Goal: Task Accomplishment & Management: Use online tool/utility

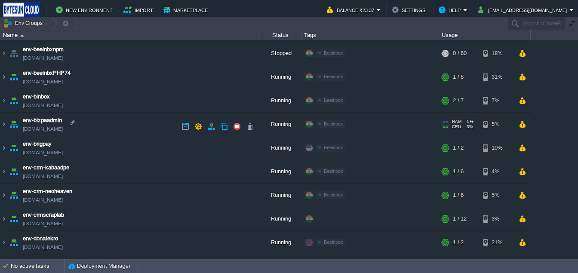
scroll to position [143, 0]
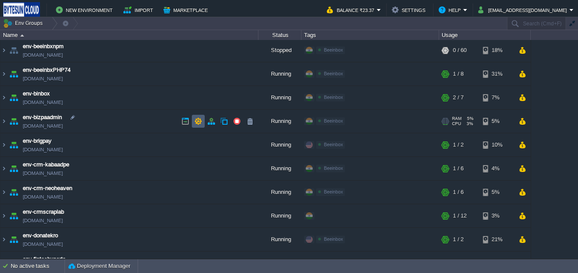
click at [193, 124] on td at bounding box center [198, 121] width 13 height 13
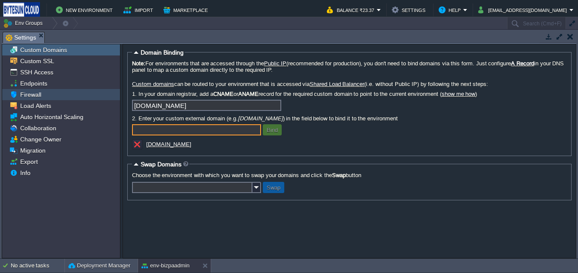
click at [39, 94] on span "Firewall" at bounding box center [30, 95] width 24 height 8
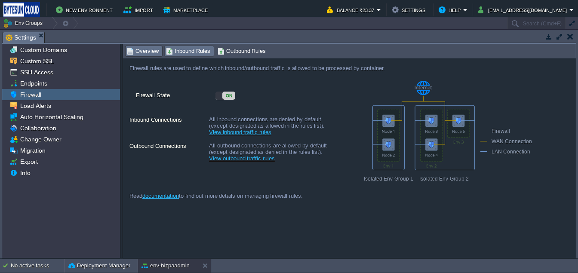
click at [188, 49] on span "Inbound Rules" at bounding box center [188, 50] width 44 height 9
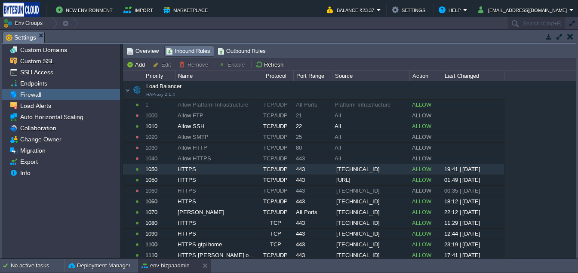
scroll to position [111, 0]
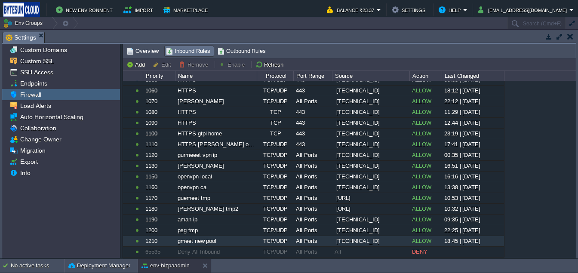
click at [363, 242] on span "[TECHNICAL_ID]" at bounding box center [357, 241] width 43 height 9
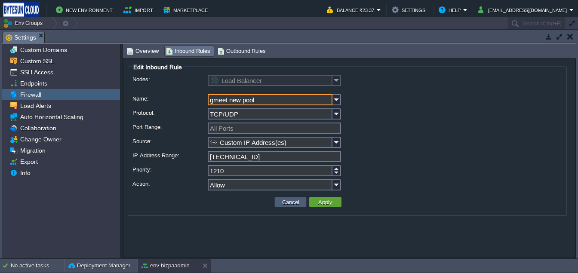
click at [284, 201] on button "Cancel" at bounding box center [290, 202] width 22 height 8
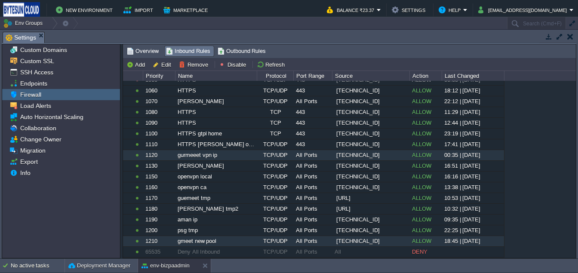
click at [366, 156] on span "[TECHNICAL_ID]" at bounding box center [357, 155] width 43 height 9
type input "Load Balancer"
type input "gurmeeet vpn ip"
type input "TCP/UDP"
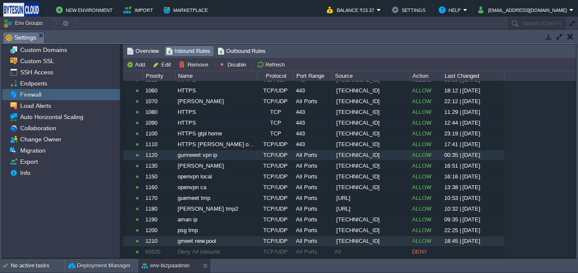
type input "All Ports"
type input "Custom IP Address(es)"
type input "[TECHNICAL_ID]"
type input "1120"
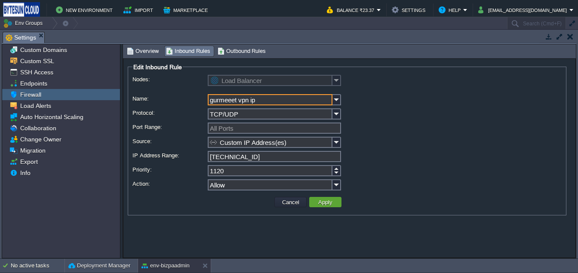
click at [259, 156] on input "[TECHNICAL_ID]" at bounding box center [274, 156] width 133 height 11
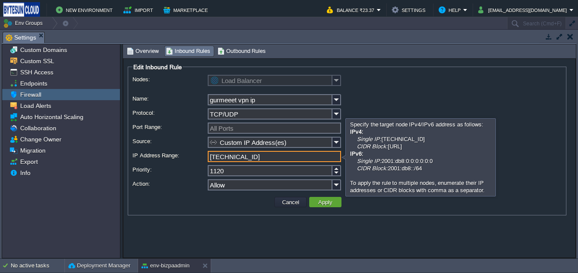
click at [259, 156] on input "[TECHNICAL_ID]" at bounding box center [274, 156] width 133 height 11
type input "[TECHNICAL_ID]"
click at [321, 206] on button "Apply" at bounding box center [324, 202] width 19 height 8
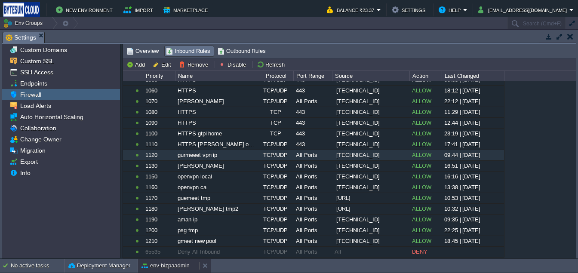
click at [151, 261] on button "env-bizpaadmin" at bounding box center [165, 265] width 48 height 9
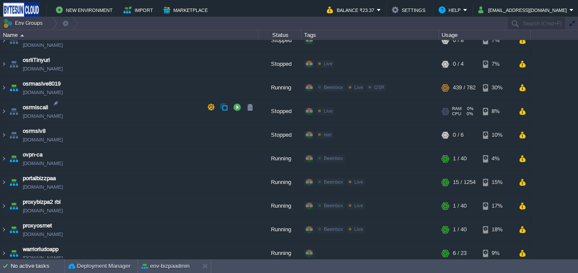
scroll to position [652, 0]
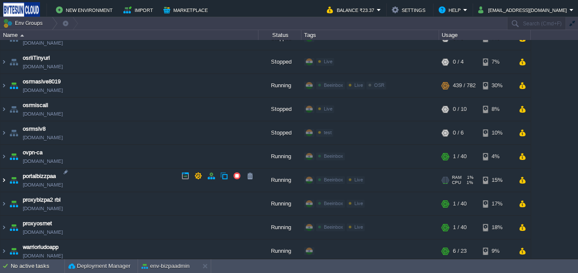
click at [6, 172] on img at bounding box center [3, 179] width 7 height 23
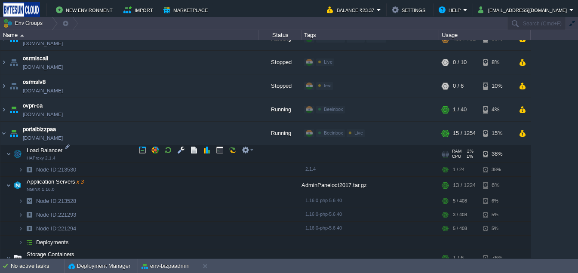
scroll to position [719, 0]
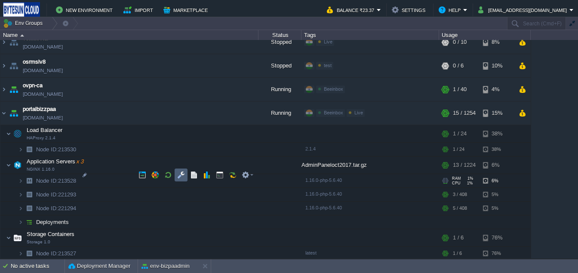
click at [180, 177] on button "button" at bounding box center [181, 175] width 8 height 8
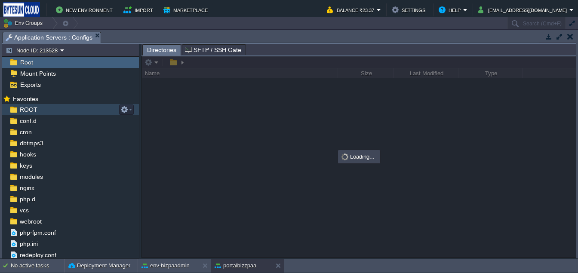
click at [32, 110] on span "ROOT" at bounding box center [28, 110] width 21 height 8
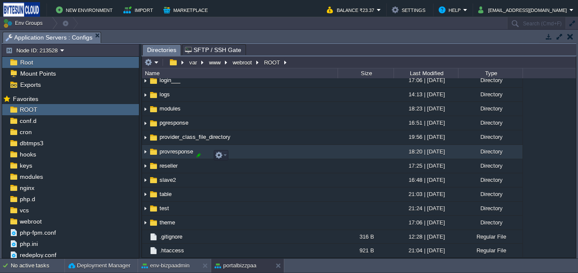
scroll to position [289, 0]
click at [166, 154] on span "provresponse" at bounding box center [176, 150] width 36 height 7
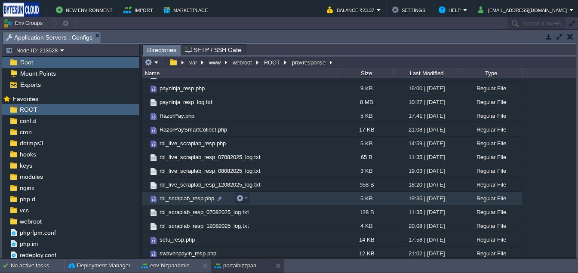
scroll to position [392, 0]
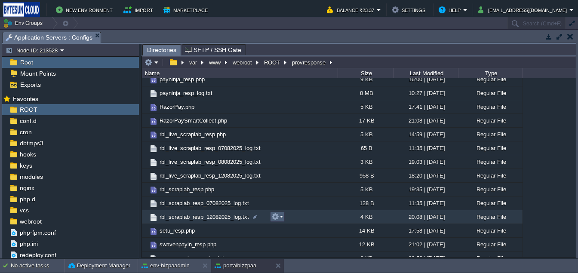
click at [280, 217] on em at bounding box center [277, 217] width 12 height 8
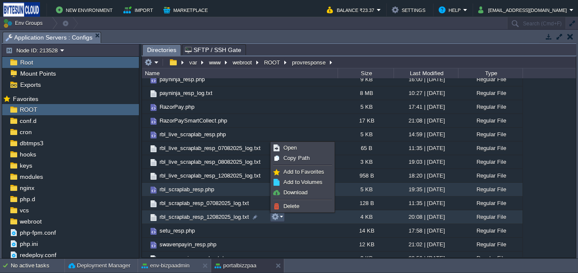
click at [173, 192] on span "rbl_scraplab_resp.php" at bounding box center [186, 189] width 57 height 7
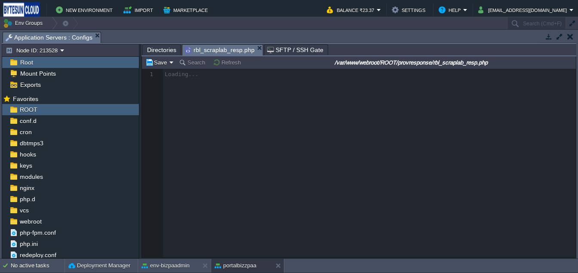
scroll to position [3, 0]
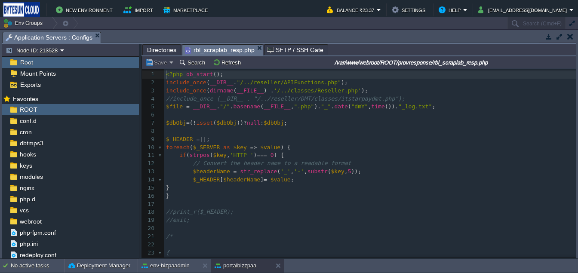
click at [165, 52] on span "Directories" at bounding box center [161, 50] width 29 height 10
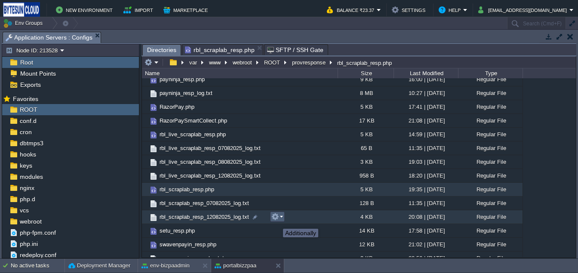
click at [276, 220] on button "button" at bounding box center [275, 217] width 8 height 8
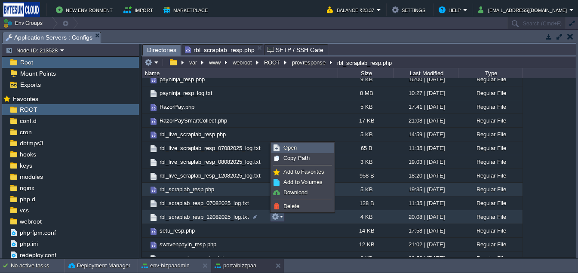
click at [294, 150] on span "Open" at bounding box center [289, 147] width 13 height 6
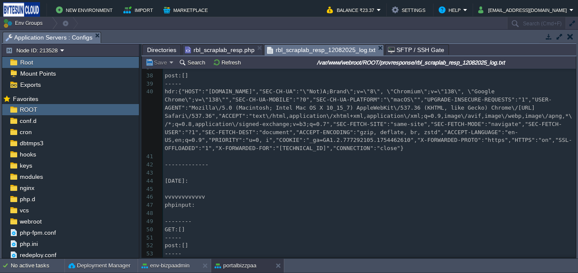
scroll to position [0, 0]
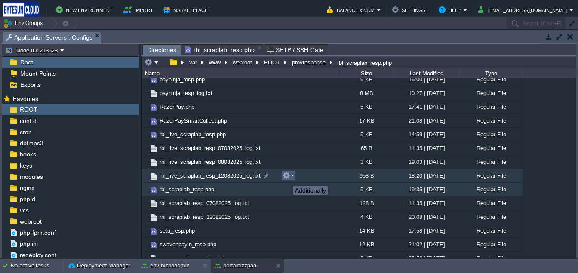
click at [286, 178] on button "button" at bounding box center [286, 175] width 8 height 8
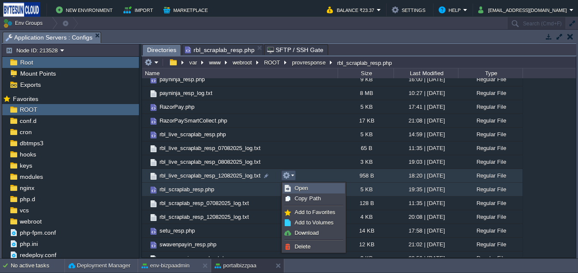
click at [304, 184] on link "Open" at bounding box center [313, 188] width 61 height 9
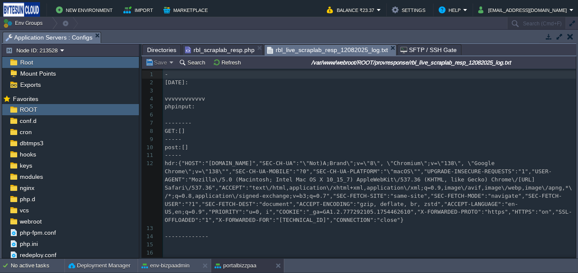
click at [158, 50] on span "Directories" at bounding box center [161, 50] width 29 height 10
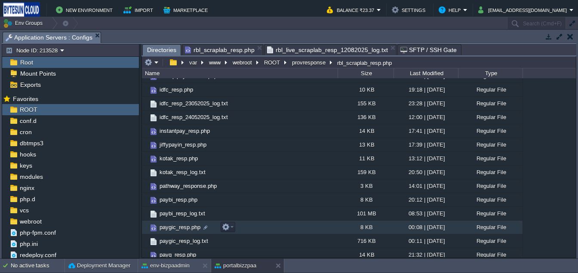
scroll to position [196, 0]
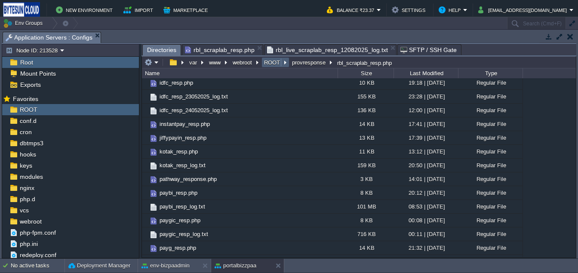
click at [275, 64] on button "ROOT" at bounding box center [272, 62] width 19 height 8
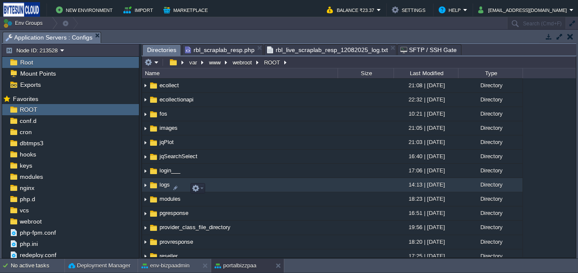
scroll to position [216, 0]
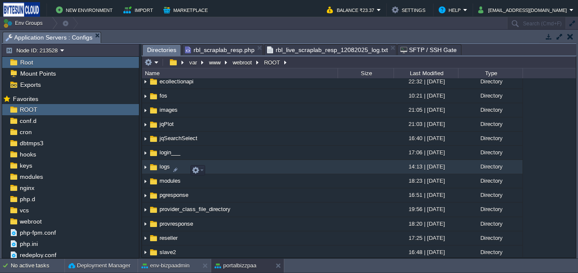
click at [153, 172] on img at bounding box center [153, 166] width 9 height 9
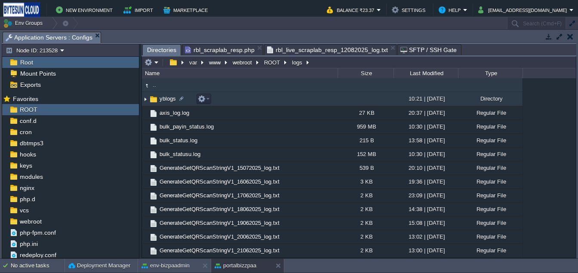
click at [156, 100] on img at bounding box center [153, 99] width 9 height 9
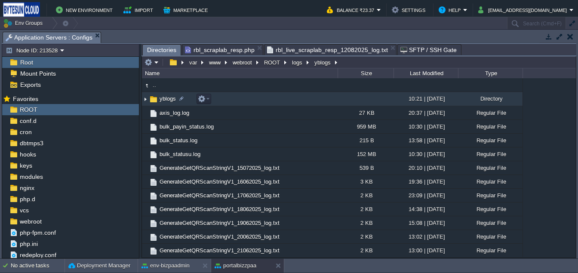
click at [156, 100] on img at bounding box center [153, 99] width 9 height 9
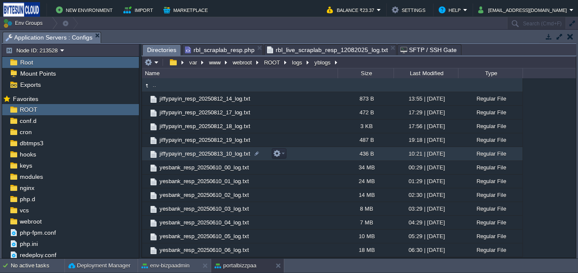
click at [215, 154] on span "jiffypayin_resp_20250813_10_log.txt" at bounding box center [204, 153] width 93 height 7
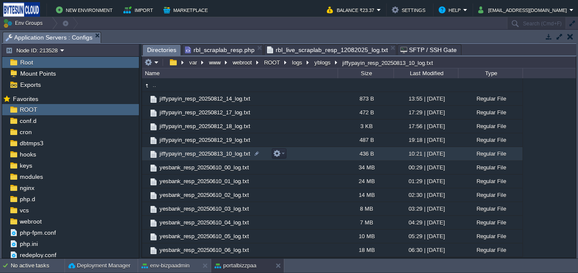
click at [215, 154] on span "jiffypayin_resp_20250813_10_log.txt" at bounding box center [204, 153] width 93 height 7
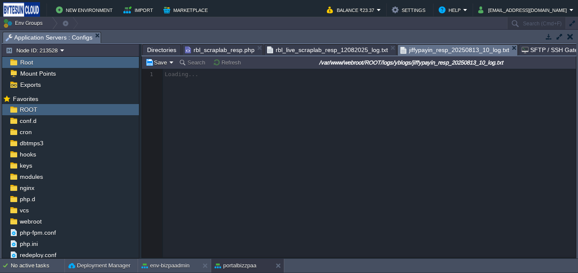
scroll to position [3, 0]
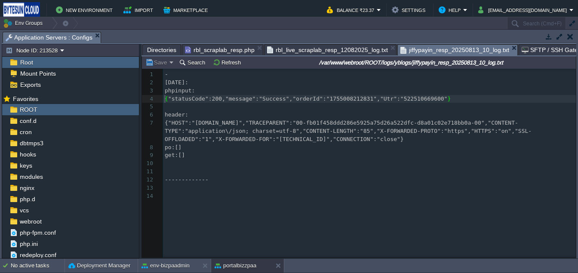
type textarea "1755008212831"
type textarea "522510669600"
click at [349, 114] on pre "header:" at bounding box center [371, 115] width 416 height 8
type textarea ":"
click at [239, 140] on div "x 1 - 2 [DATE]: 3 phpinput: 4 {"statusCode":200,"message":"Success","orderId":"…" at bounding box center [371, 135] width 416 height 130
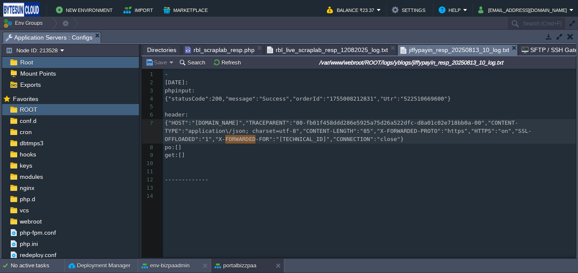
type textarea "{"HOST":"[DOMAIN_NAME]","TRACEPARENT":"00-fb01f458ddd286e5925a75d26a522dfc-d8a0…"
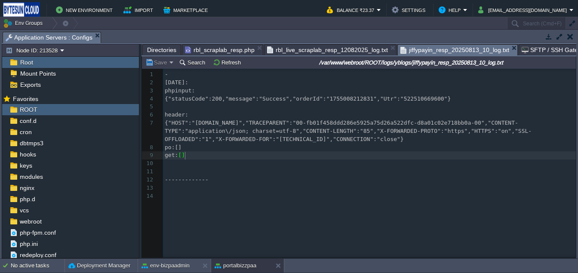
type textarea ":[]"
